Goal: Information Seeking & Learning: Learn about a topic

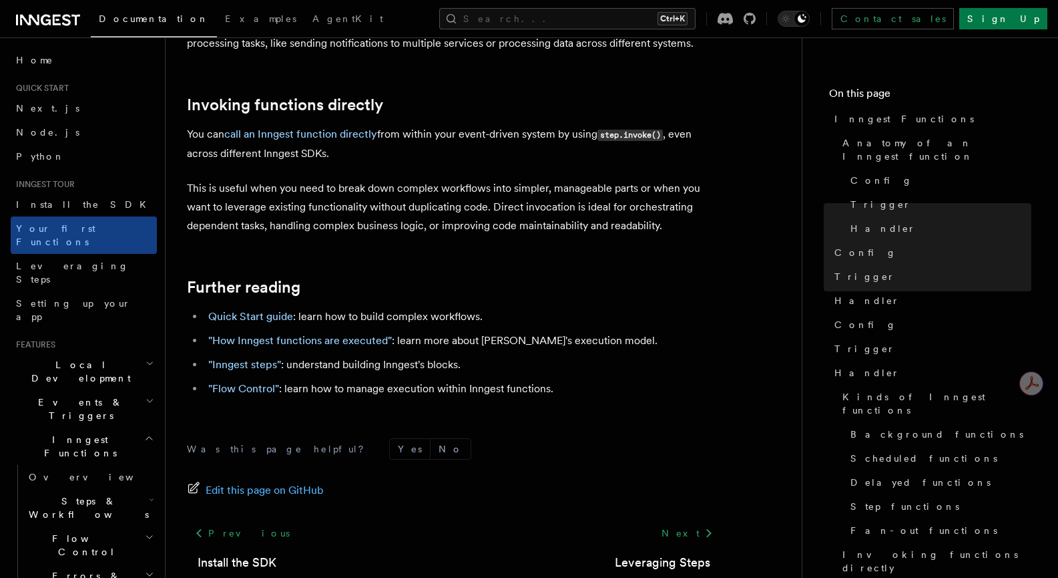
scroll to position [2699, 0]
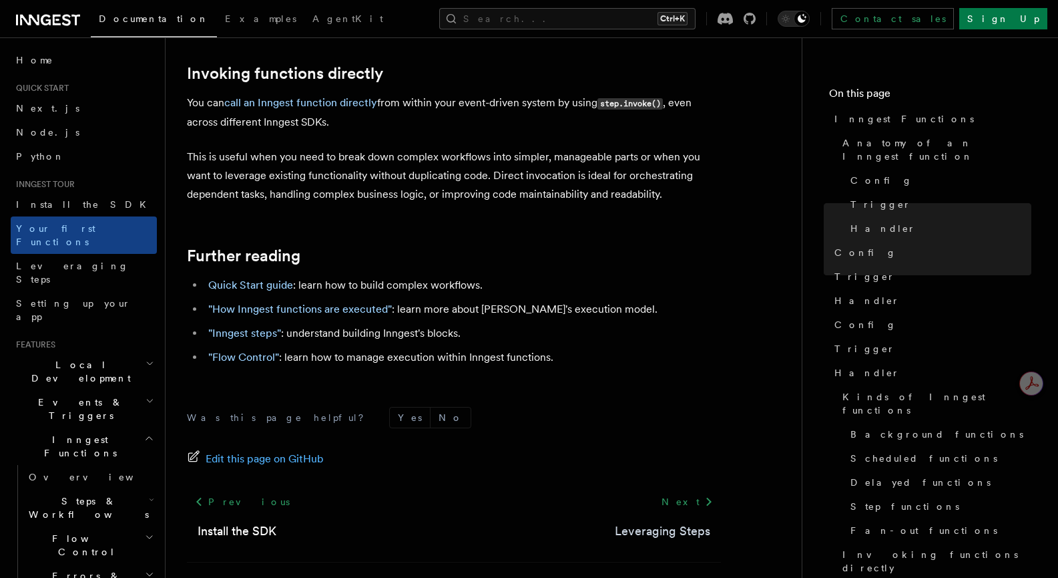
click at [692, 522] on link "Leveraging Steps" at bounding box center [662, 531] width 95 height 19
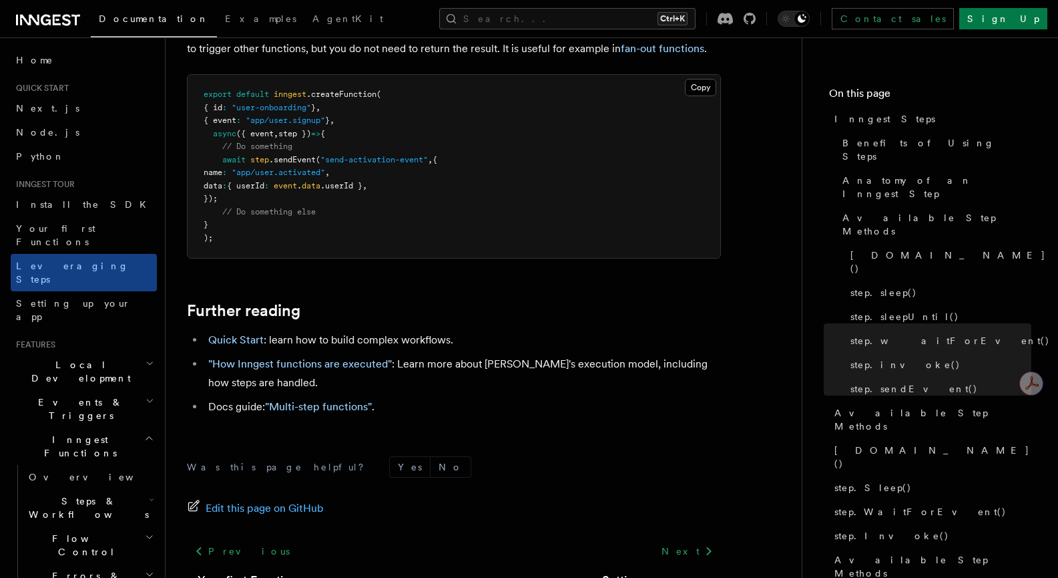
scroll to position [2948, 0]
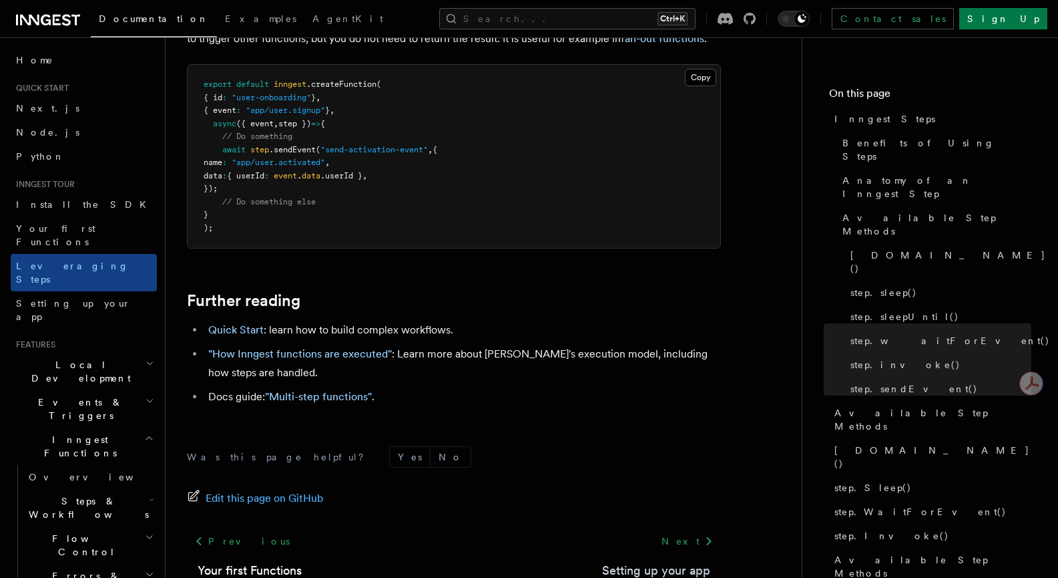
click at [692, 561] on link "Setting up your app" at bounding box center [656, 570] width 108 height 19
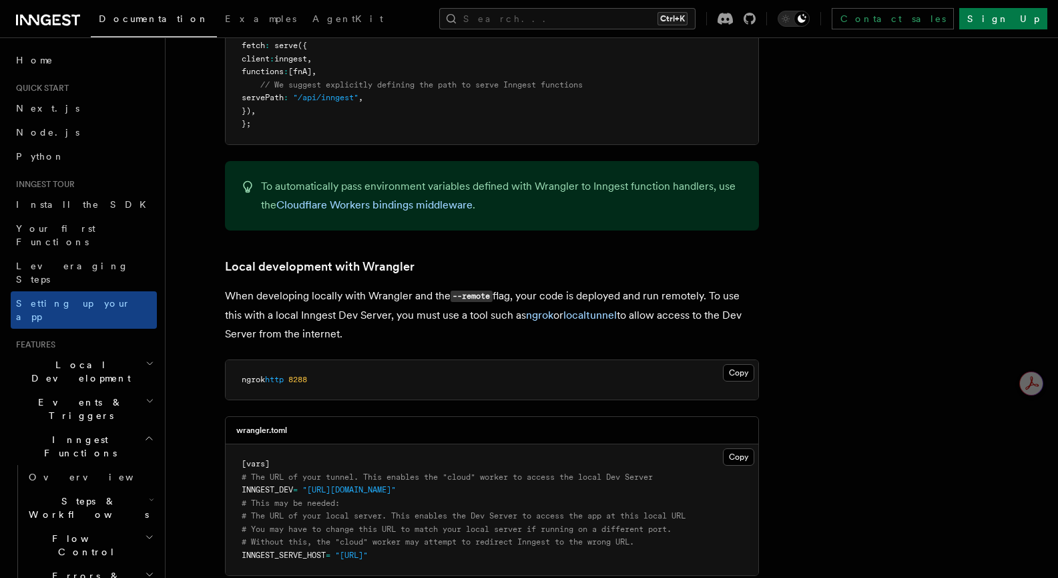
scroll to position [2871, 0]
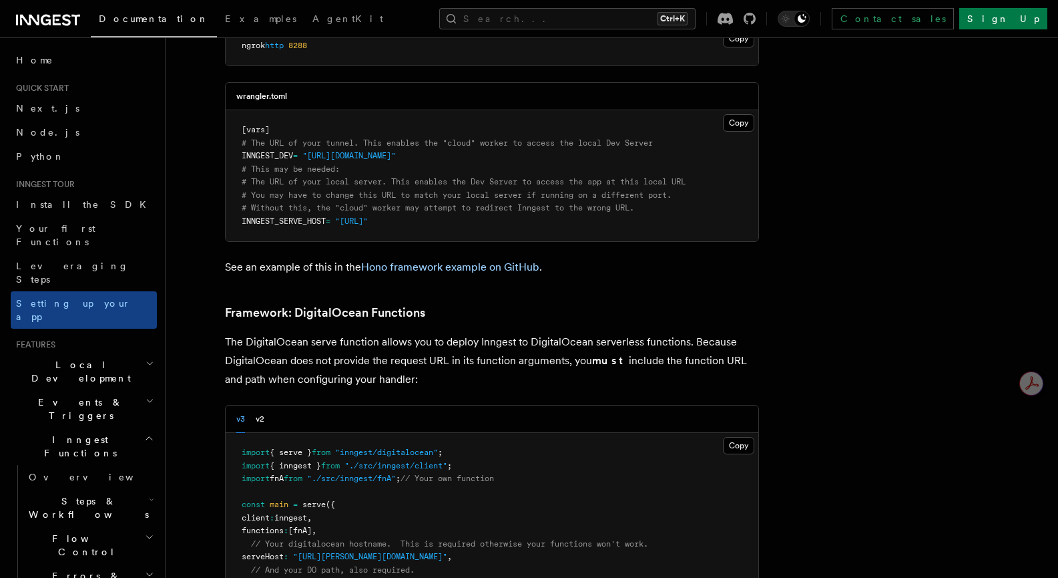
click at [108, 353] on h2 "Local Development" at bounding box center [84, 371] width 146 height 37
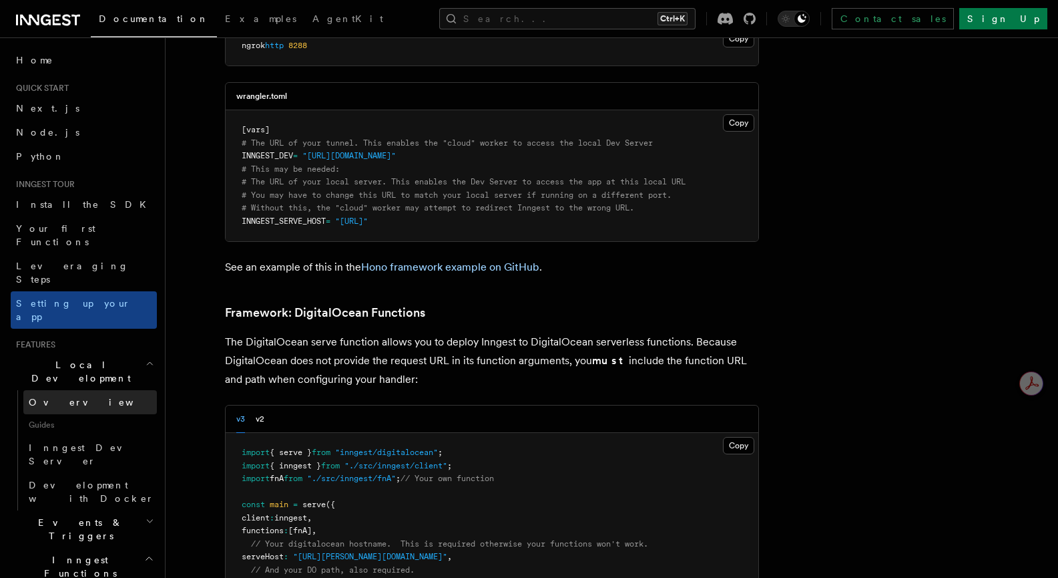
click at [70, 390] on link "Overview" at bounding box center [90, 402] width 134 height 24
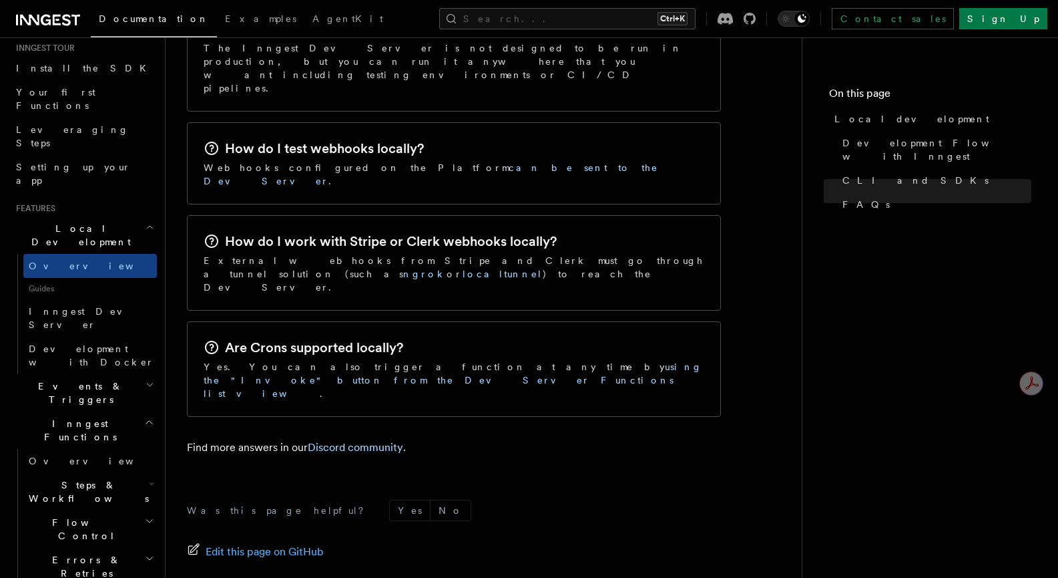
scroll to position [267, 0]
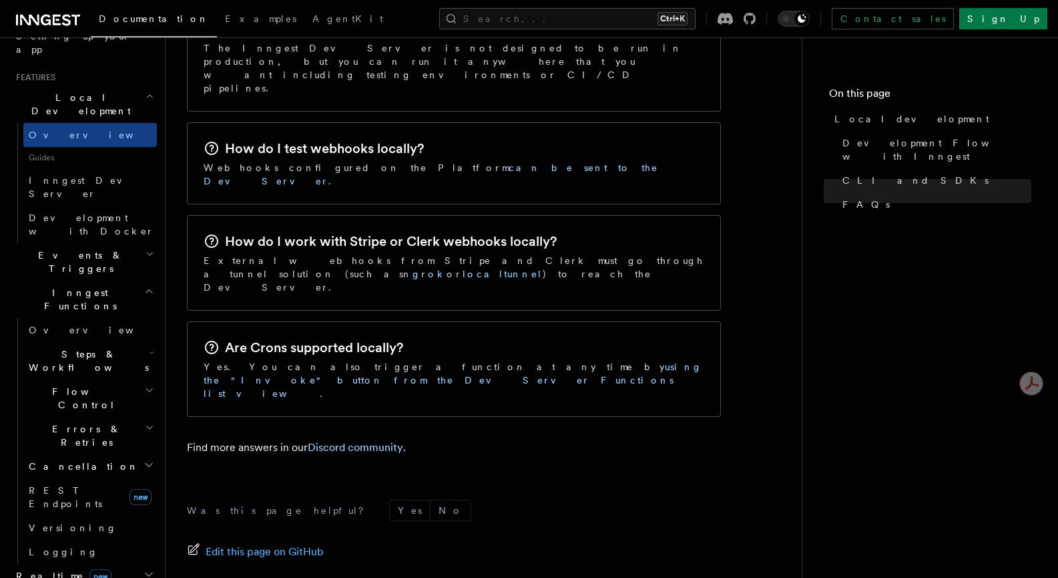
click at [127, 243] on h2 "Events & Triggers" at bounding box center [84, 261] width 146 height 37
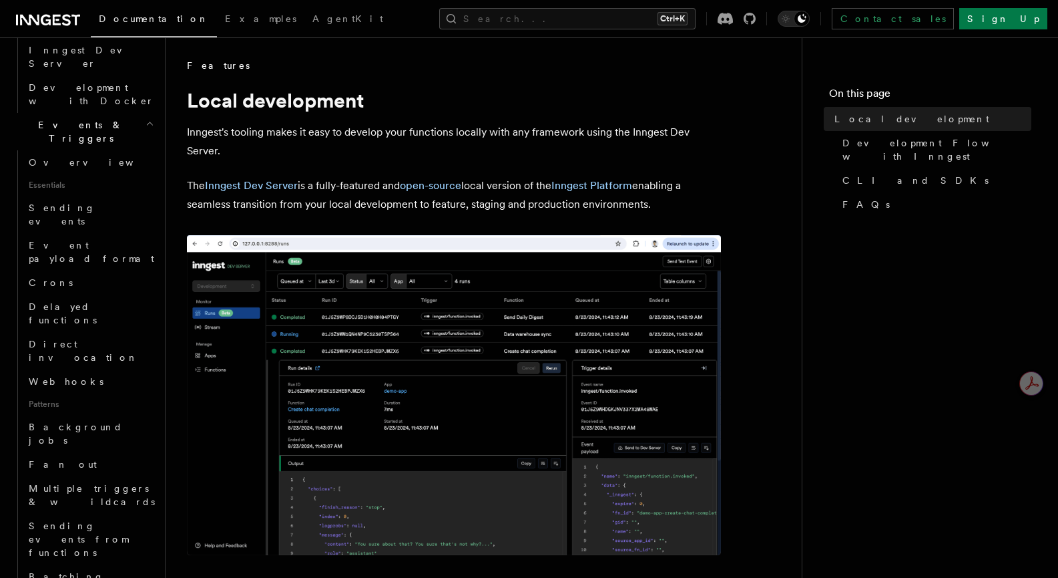
scroll to position [0, 0]
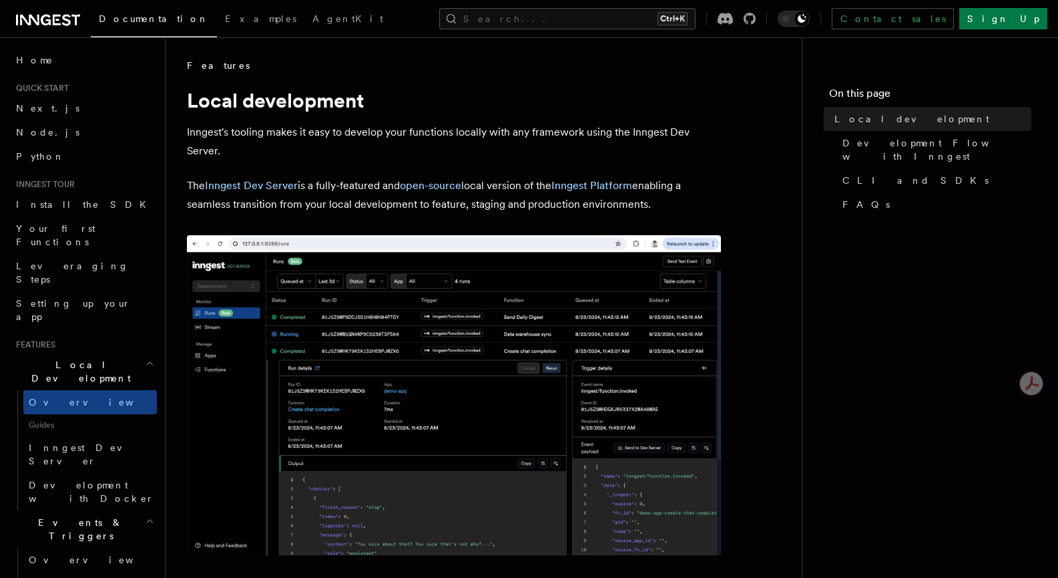
click at [112, 353] on h2 "Local Development" at bounding box center [84, 371] width 146 height 37
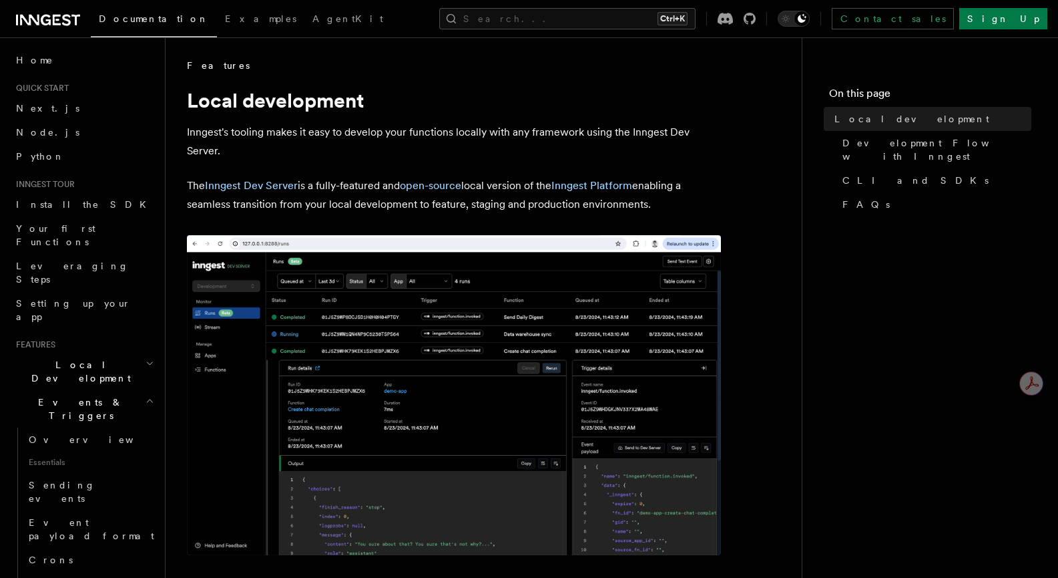
click at [89, 390] on h2 "Events & Triggers" at bounding box center [84, 408] width 146 height 37
